Goal: Task Accomplishment & Management: Manage account settings

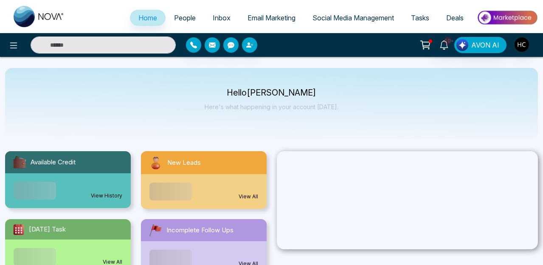
select select "*"
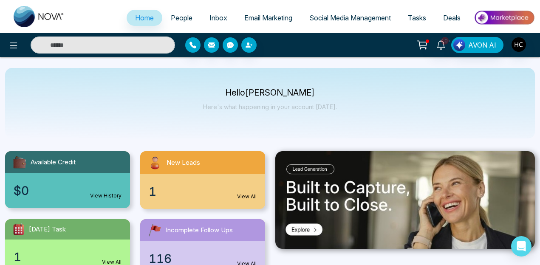
click at [106, 45] on input "text" at bounding box center [103, 45] width 144 height 17
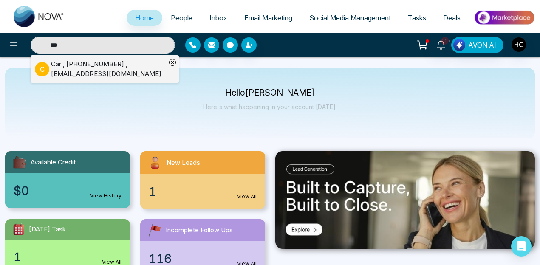
type input "***"
click at [105, 71] on div "Car , [PHONE_NUMBER] , [EMAIL_ADDRESS][DOMAIN_NAME]" at bounding box center [108, 68] width 115 height 19
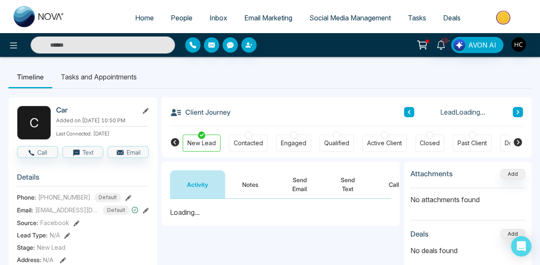
click at [81, 214] on span "[EMAIL_ADDRESS][DOMAIN_NAME]" at bounding box center [67, 210] width 64 height 9
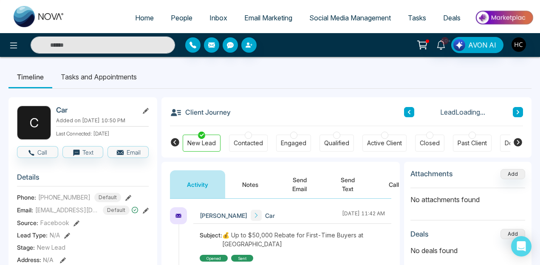
click at [81, 214] on span "[EMAIL_ADDRESS][DOMAIN_NAME]" at bounding box center [67, 210] width 64 height 9
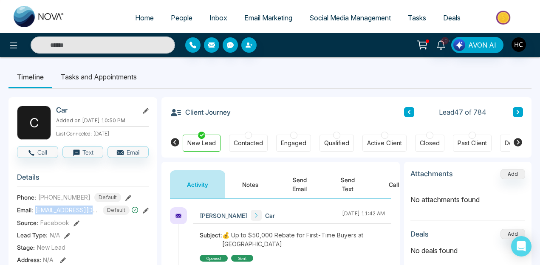
click at [146, 110] on icon at bounding box center [146, 111] width 6 height 6
click at [212, 112] on input "***" at bounding box center [270, 117] width 192 height 17
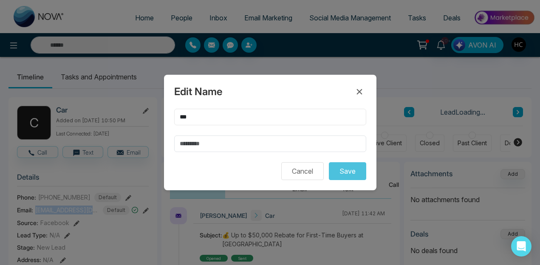
click at [210, 115] on input "***" at bounding box center [270, 117] width 192 height 17
type input "****"
click at [344, 167] on button "Save" at bounding box center [347, 171] width 37 height 18
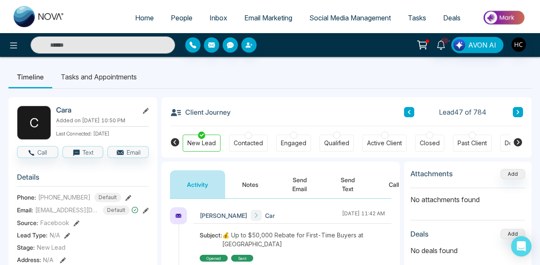
click at [69, 214] on span "[EMAIL_ADDRESS][DOMAIN_NAME]" at bounding box center [67, 210] width 64 height 9
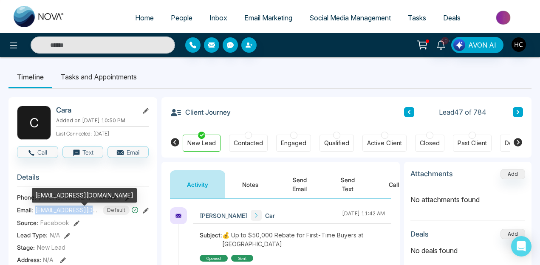
click at [69, 214] on span "[EMAIL_ADDRESS][DOMAIN_NAME]" at bounding box center [67, 210] width 64 height 9
copy span "[EMAIL_ADDRESS][DOMAIN_NAME]"
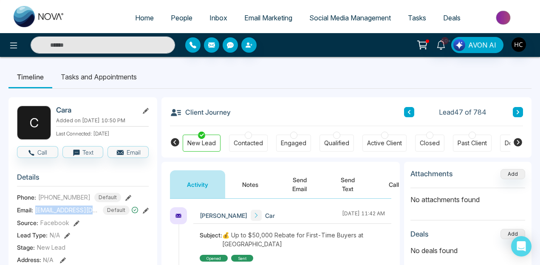
click at [255, 184] on button "Notes" at bounding box center [250, 184] width 50 height 28
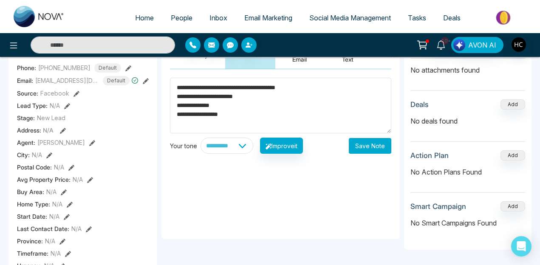
type textarea "**********"
click at [365, 149] on button "Save Note" at bounding box center [370, 146] width 42 height 16
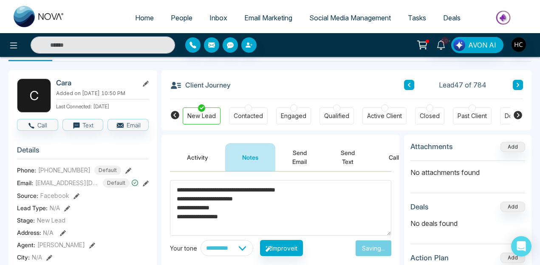
scroll to position [27, 0]
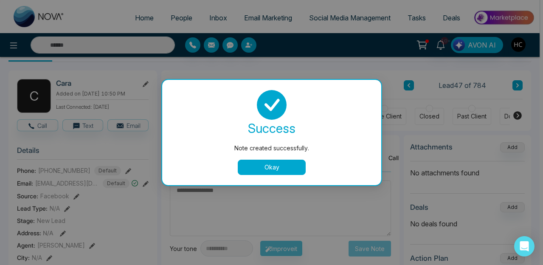
click at [299, 115] on div at bounding box center [271, 105] width 199 height 30
click at [281, 180] on div "success Note created successfully. Okay" at bounding box center [271, 132] width 219 height 105
click at [283, 166] on button "Okay" at bounding box center [272, 167] width 68 height 15
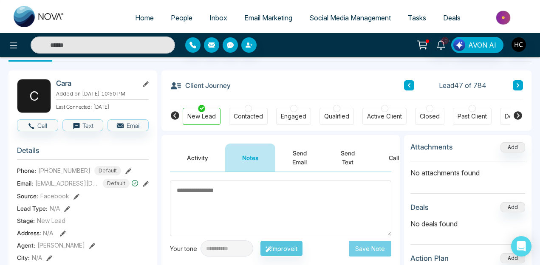
click at [304, 106] on div "New Lead Contacted Engaged Qualified Active Client Closed Past Client Do not co…" at bounding box center [346, 114] width 327 height 31
click at [293, 113] on div "Engaged" at bounding box center [293, 116] width 25 height 8
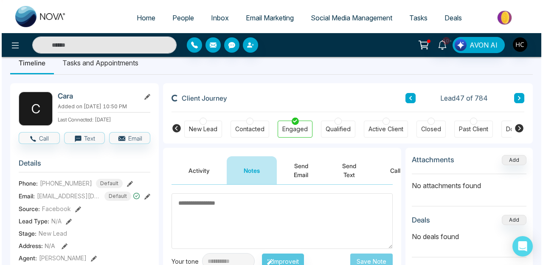
scroll to position [0, 0]
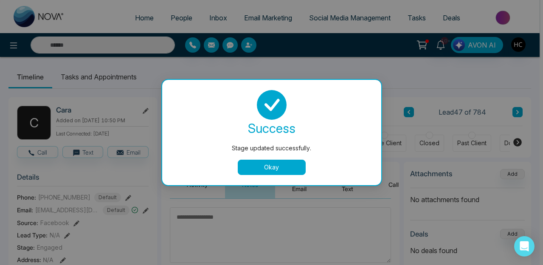
click at [250, 163] on button "Okay" at bounding box center [272, 167] width 68 height 15
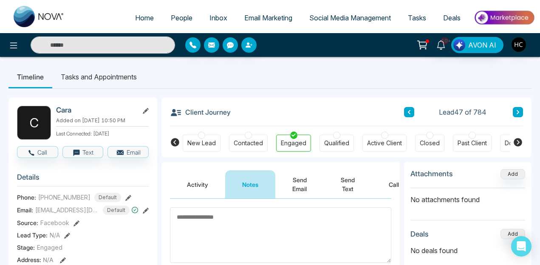
click at [124, 82] on li "Tasks and Appointments" at bounding box center [98, 76] width 93 height 23
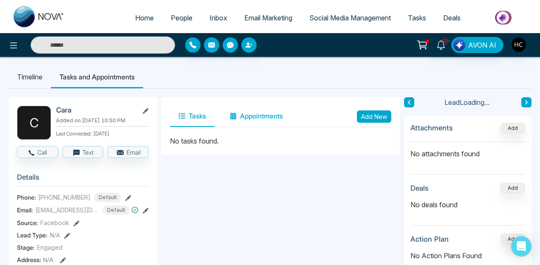
click at [261, 117] on button "Appointments" at bounding box center [256, 116] width 70 height 21
click at [376, 119] on button "Add New" at bounding box center [374, 116] width 34 height 12
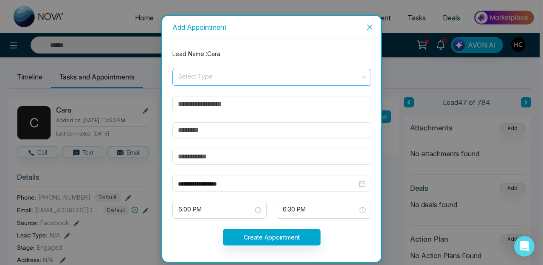
click at [207, 84] on span at bounding box center [268, 77] width 183 height 16
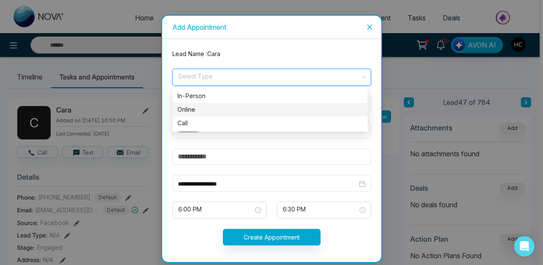
click at [202, 108] on div "Online" at bounding box center [269, 109] width 185 height 9
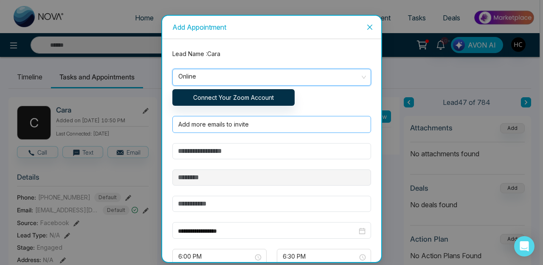
click at [250, 124] on div at bounding box center [270, 124] width 190 height 10
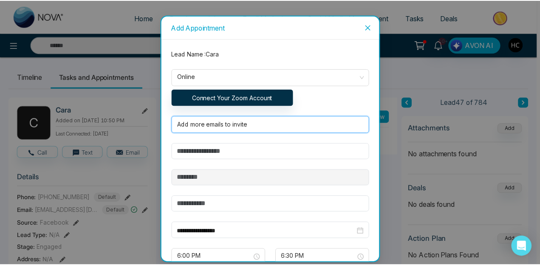
scroll to position [51, 0]
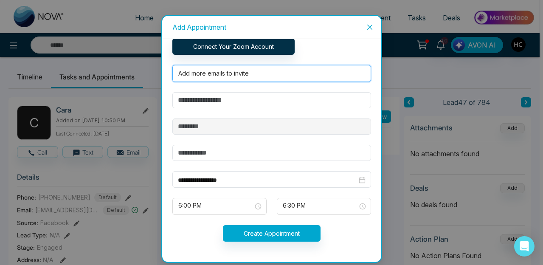
click at [369, 30] on icon "close" at bounding box center [369, 27] width 7 height 7
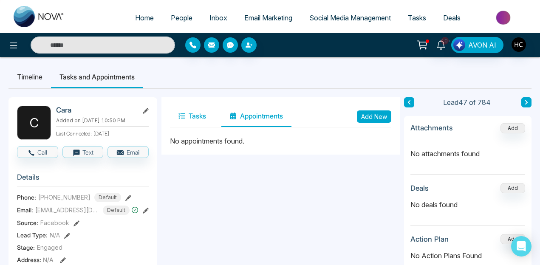
click at [197, 119] on button "Tasks" at bounding box center [192, 116] width 45 height 21
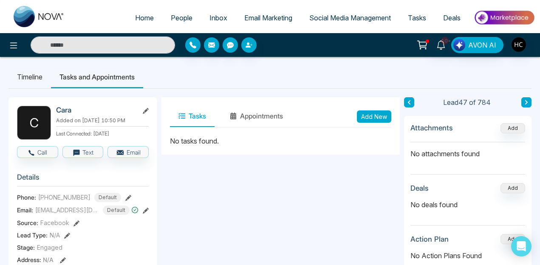
click at [109, 44] on input "text" at bounding box center [103, 45] width 144 height 17
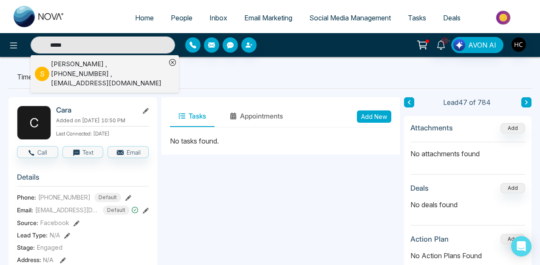
type input "*****"
click at [109, 73] on div "[PERSON_NAME] , [PHONE_NUMBER] , [EMAIL_ADDRESS][DOMAIN_NAME]" at bounding box center [108, 73] width 115 height 29
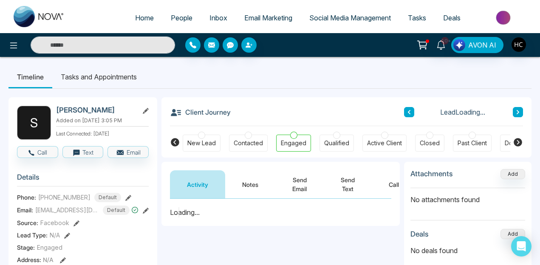
click at [242, 182] on button "Notes" at bounding box center [250, 184] width 50 height 28
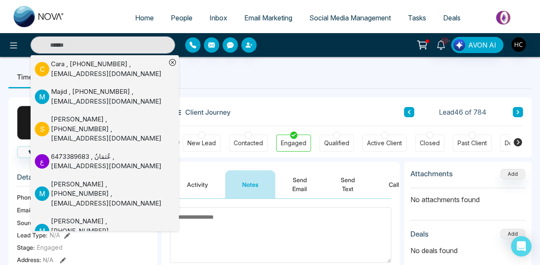
click at [122, 45] on input "text" at bounding box center [103, 45] width 144 height 17
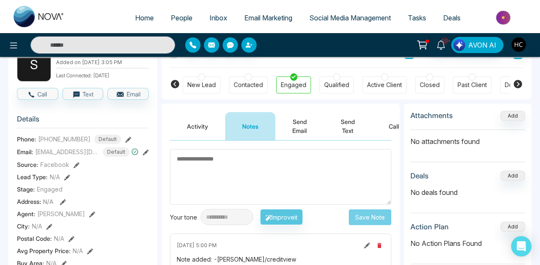
scroll to position [66, 0]
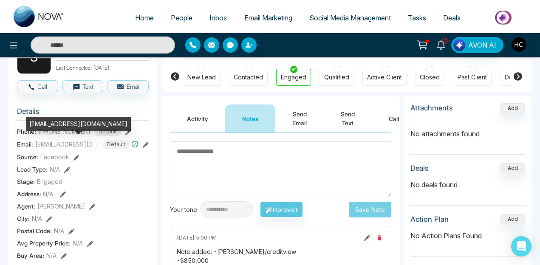
click at [81, 143] on span "[EMAIL_ADDRESS][DOMAIN_NAME]" at bounding box center [67, 144] width 64 height 9
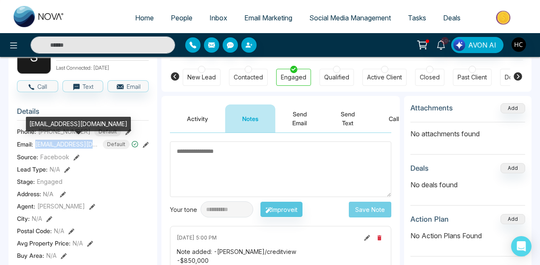
click at [81, 143] on span "[EMAIL_ADDRESS][DOMAIN_NAME]" at bounding box center [67, 144] width 64 height 9
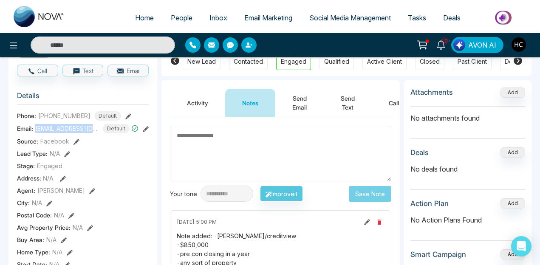
scroll to position [25, 0]
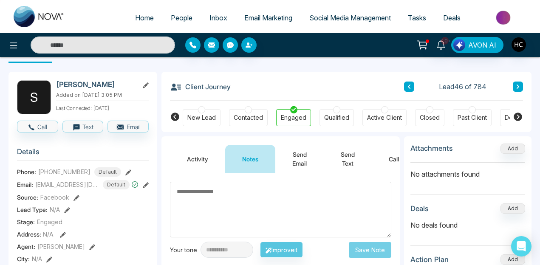
click at [111, 42] on input "text" at bounding box center [103, 45] width 144 height 17
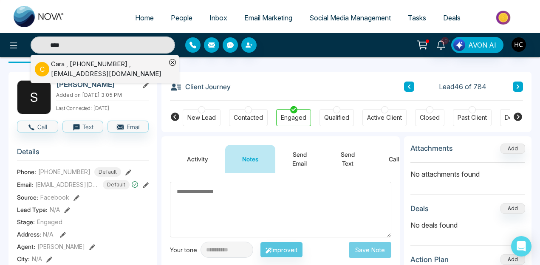
type input "****"
click at [100, 73] on div "Cara , [PHONE_NUMBER] , [EMAIL_ADDRESS][DOMAIN_NAME]" at bounding box center [108, 68] width 115 height 19
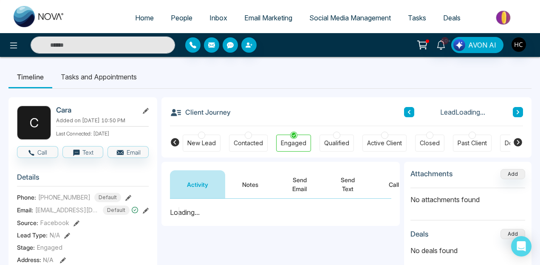
click at [249, 181] on button "Notes" at bounding box center [250, 184] width 50 height 28
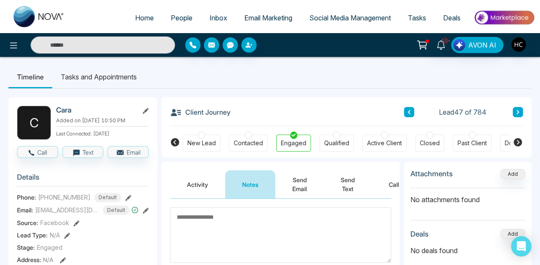
scroll to position [23, 0]
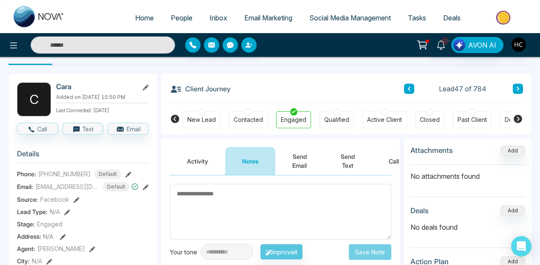
click at [64, 191] on span "[EMAIL_ADDRESS][DOMAIN_NAME]" at bounding box center [67, 186] width 64 height 9
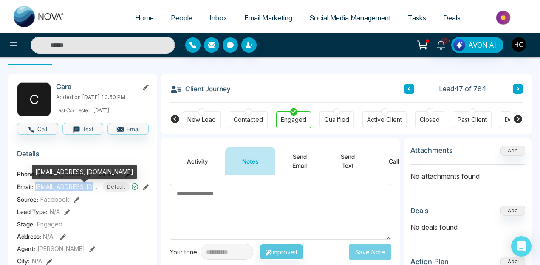
copy span "[EMAIL_ADDRESS][DOMAIN_NAME]"
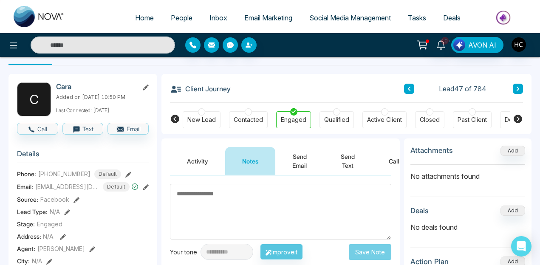
click at [66, 178] on span "[PHONE_NUMBER]" at bounding box center [64, 173] width 52 height 9
copy span "[PHONE_NUMBER]"
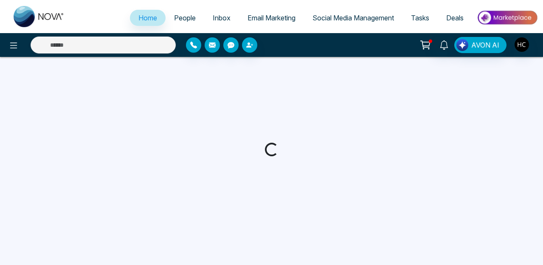
select select "*"
